Goal: Task Accomplishment & Management: Manage account settings

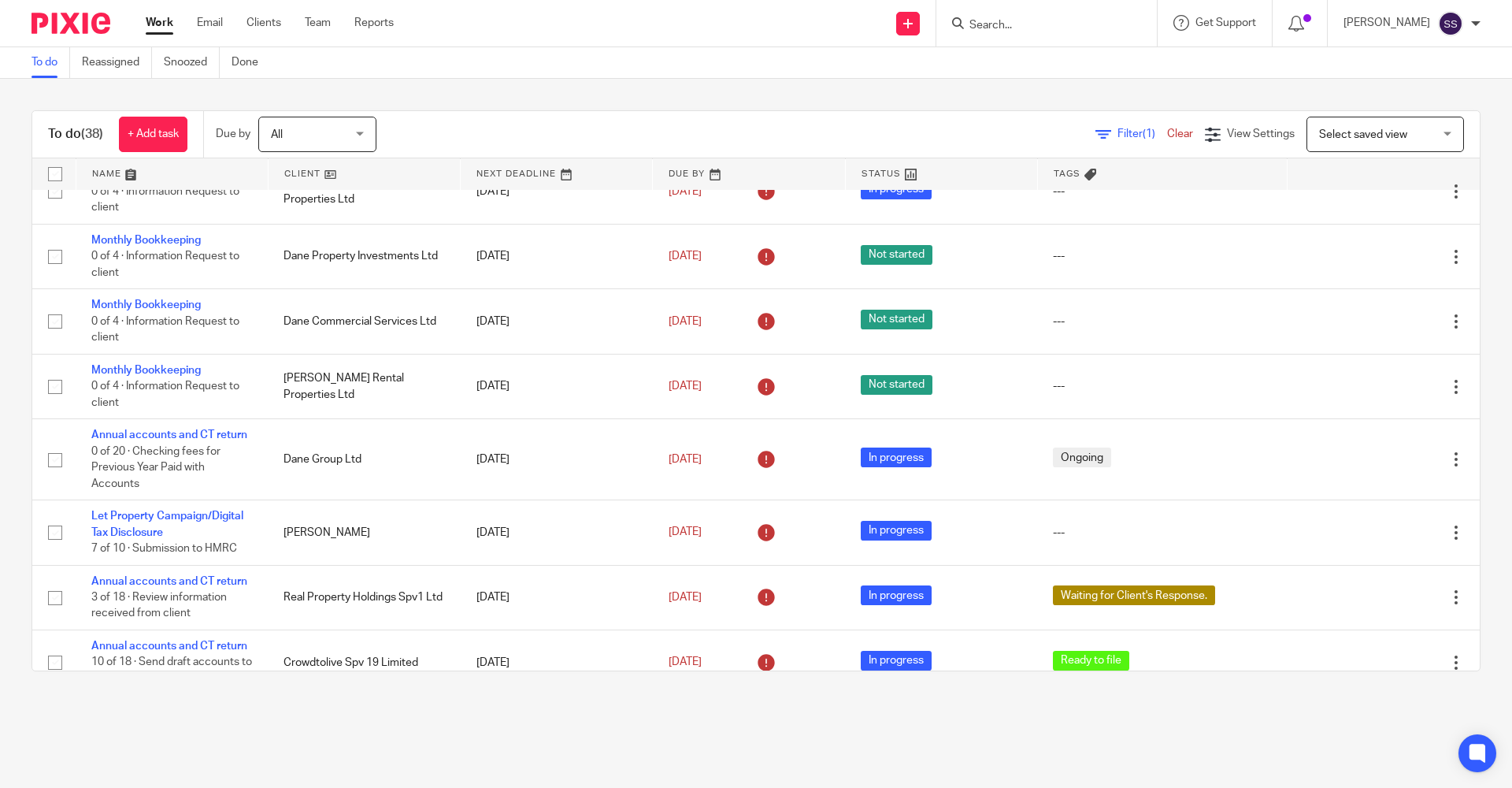
scroll to position [315, 0]
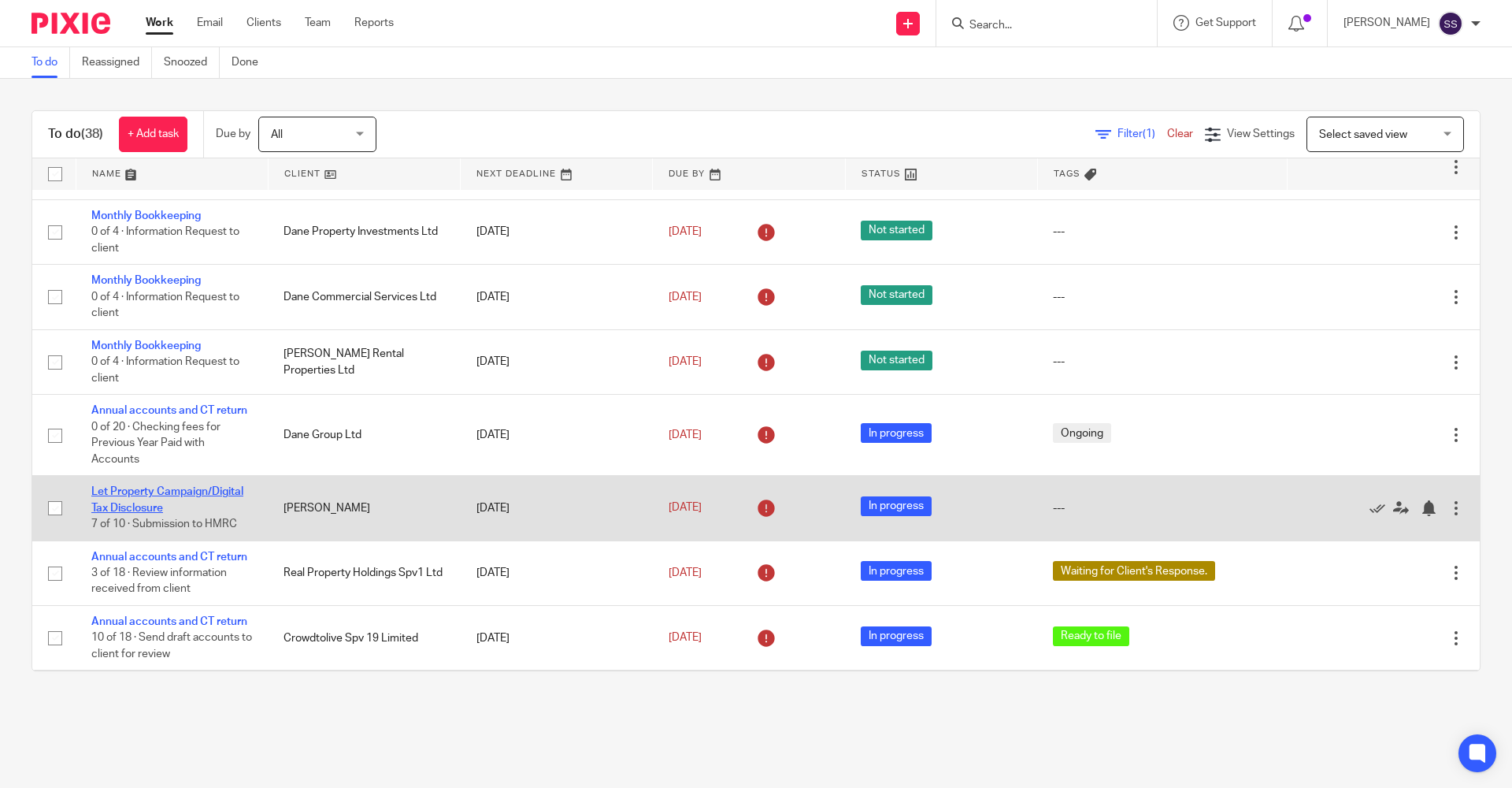
click at [157, 483] on link "Let Property Campaign/Digital Tax Disclosure" at bounding box center [167, 499] width 152 height 27
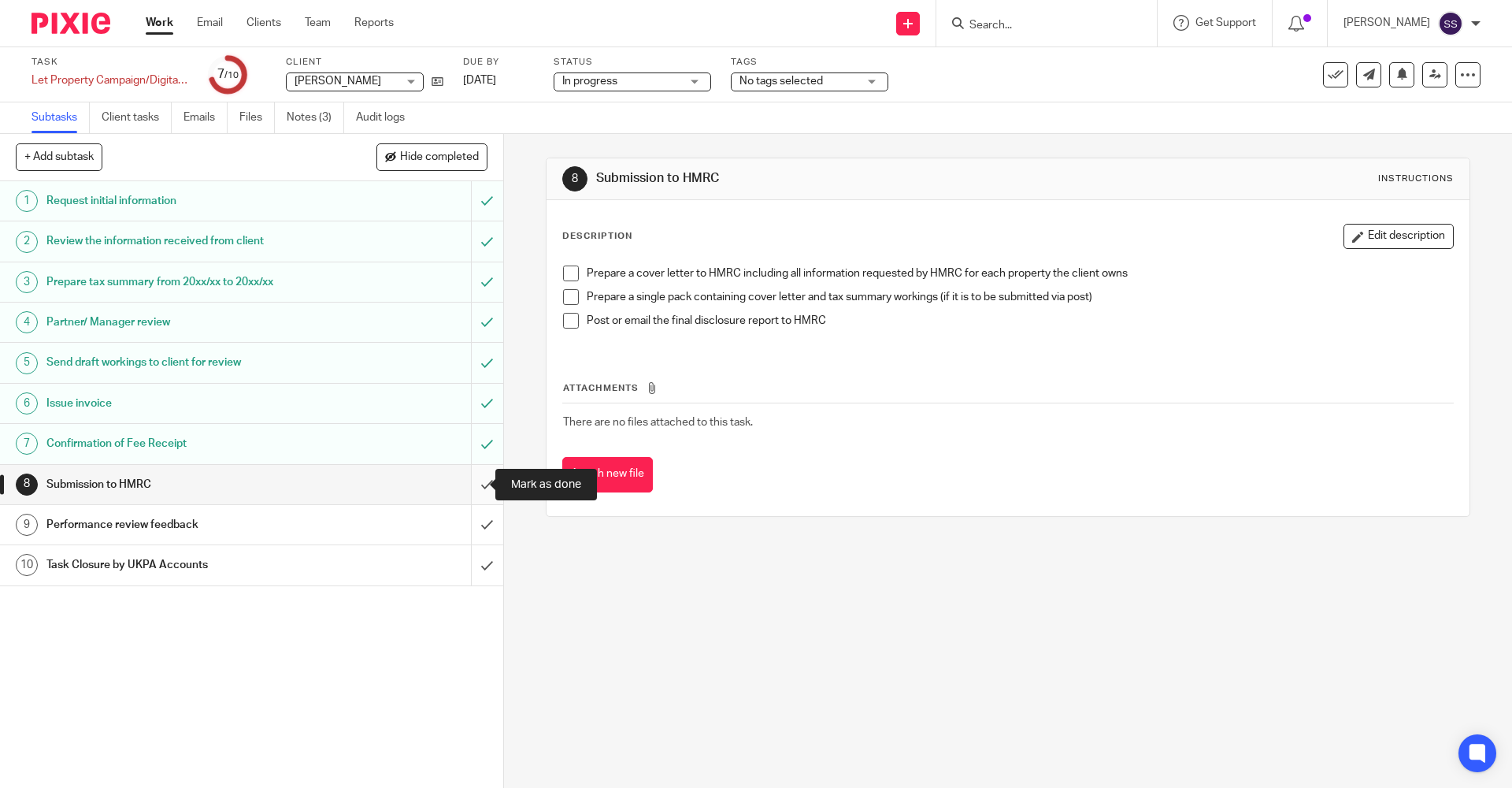
click at [463, 485] on input "submit" at bounding box center [252, 485] width 503 height 39
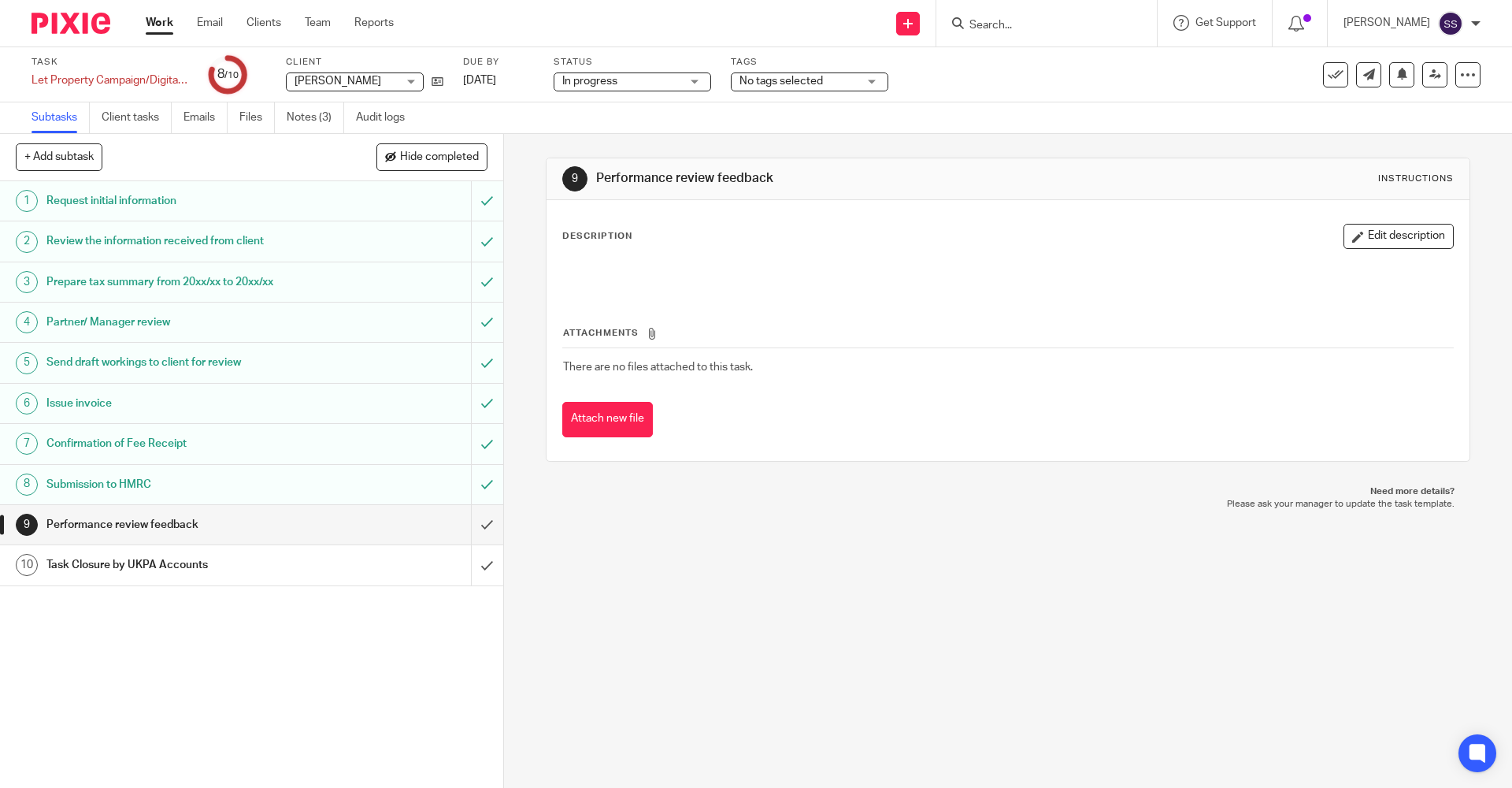
click at [687, 85] on div "In progress In progress" at bounding box center [632, 81] width 157 height 19
click at [595, 140] on span "In progress" at bounding box center [592, 139] width 55 height 11
click at [1433, 77] on link at bounding box center [1435, 75] width 25 height 25
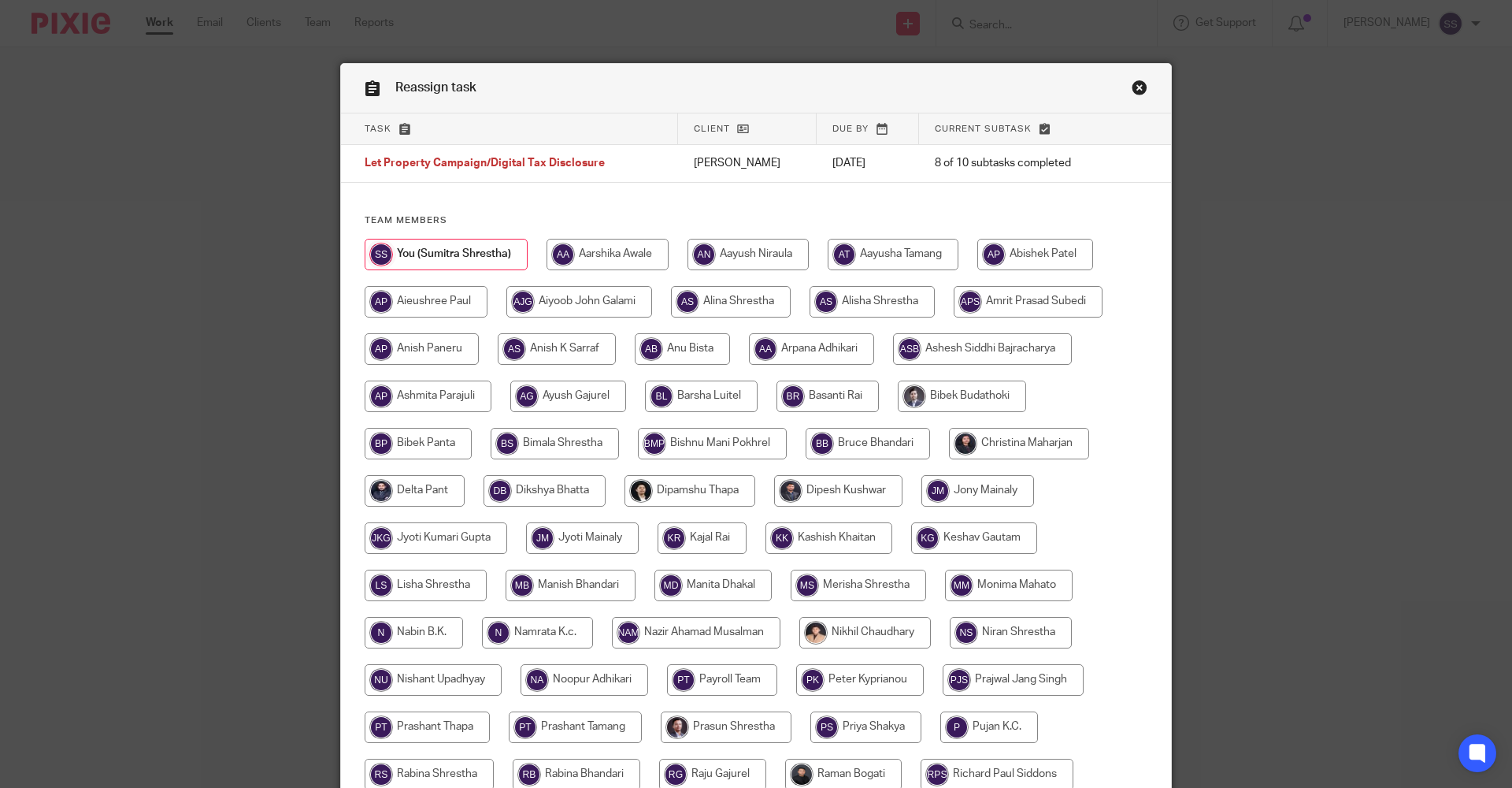
click at [905, 309] on input "radio" at bounding box center [872, 301] width 125 height 31
radio input "true"
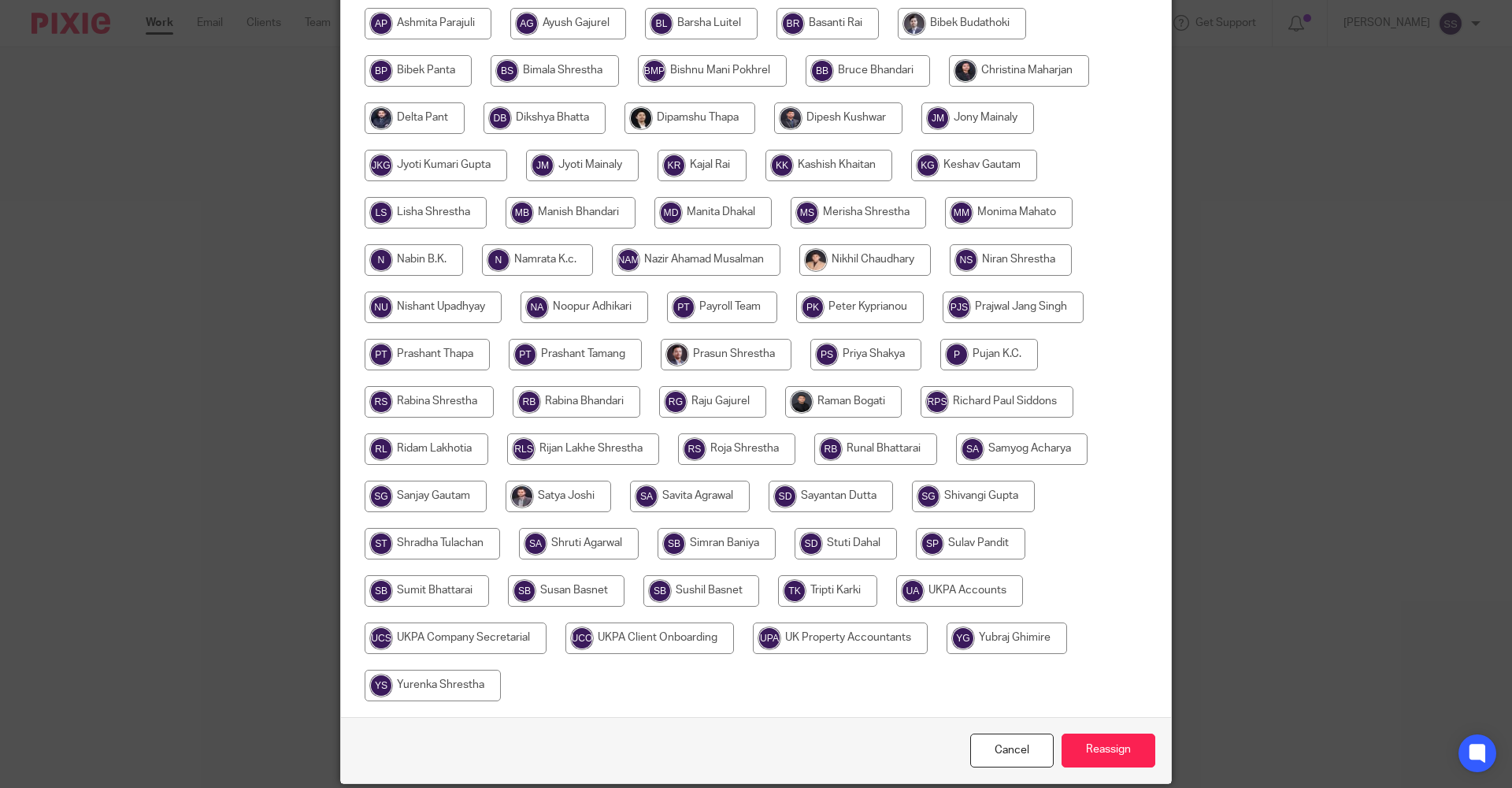
scroll to position [431, 0]
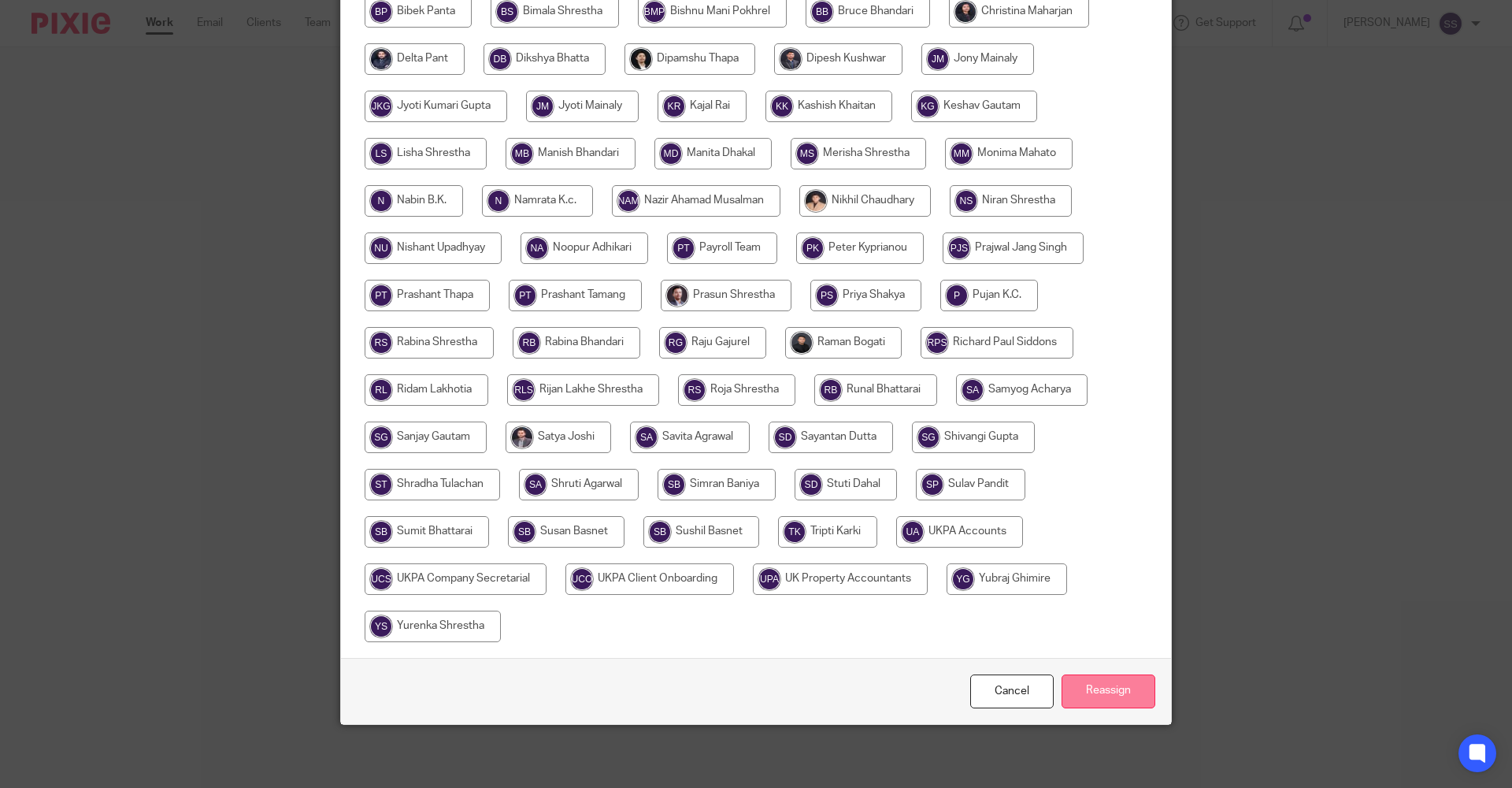
click at [1091, 698] on input "Reassign" at bounding box center [1108, 691] width 93 height 34
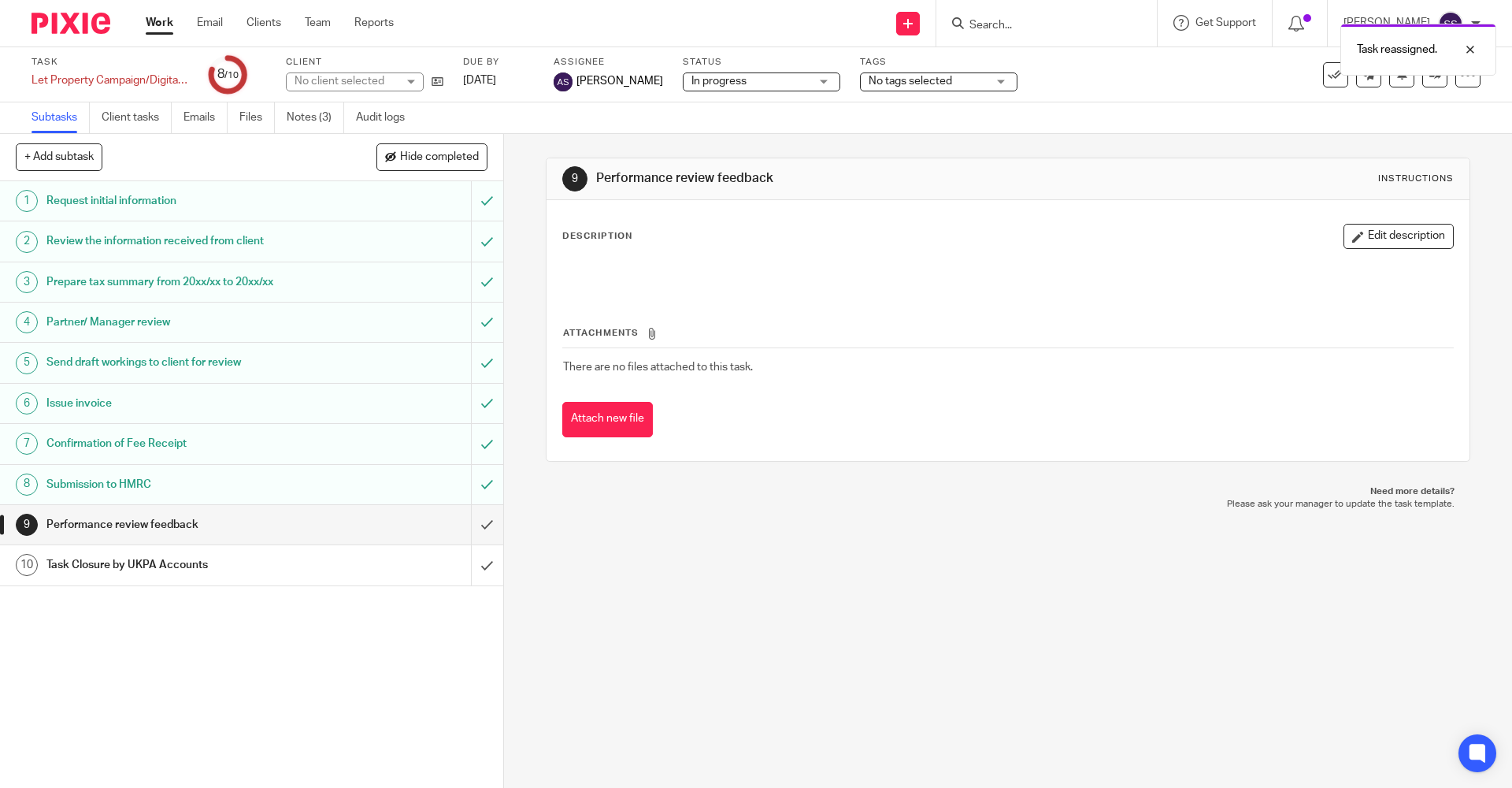
click at [161, 28] on link "Work" at bounding box center [159, 23] width 28 height 16
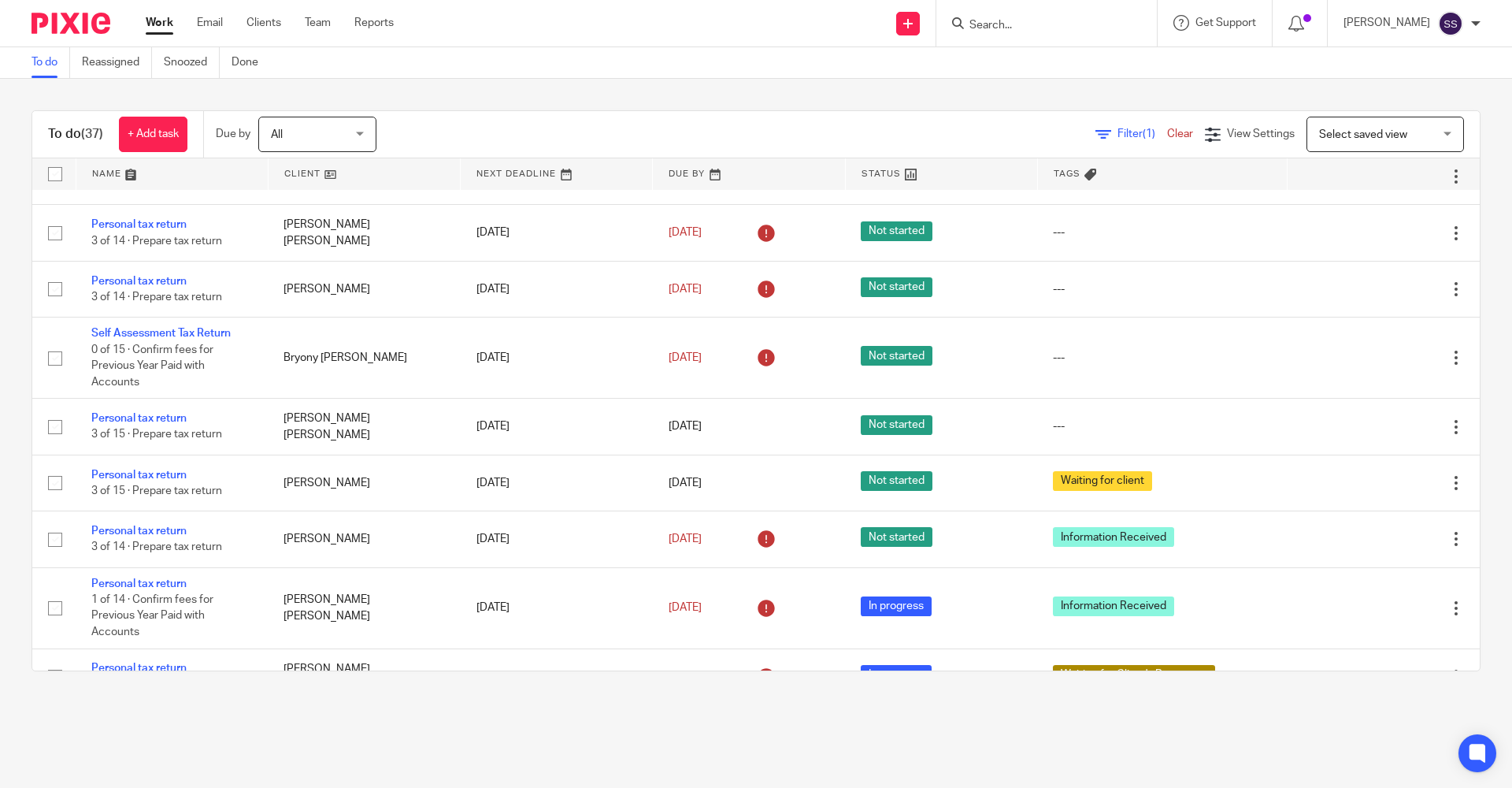
scroll to position [1408, 0]
